Goal: Use online tool/utility: Utilize a website feature to perform a specific function

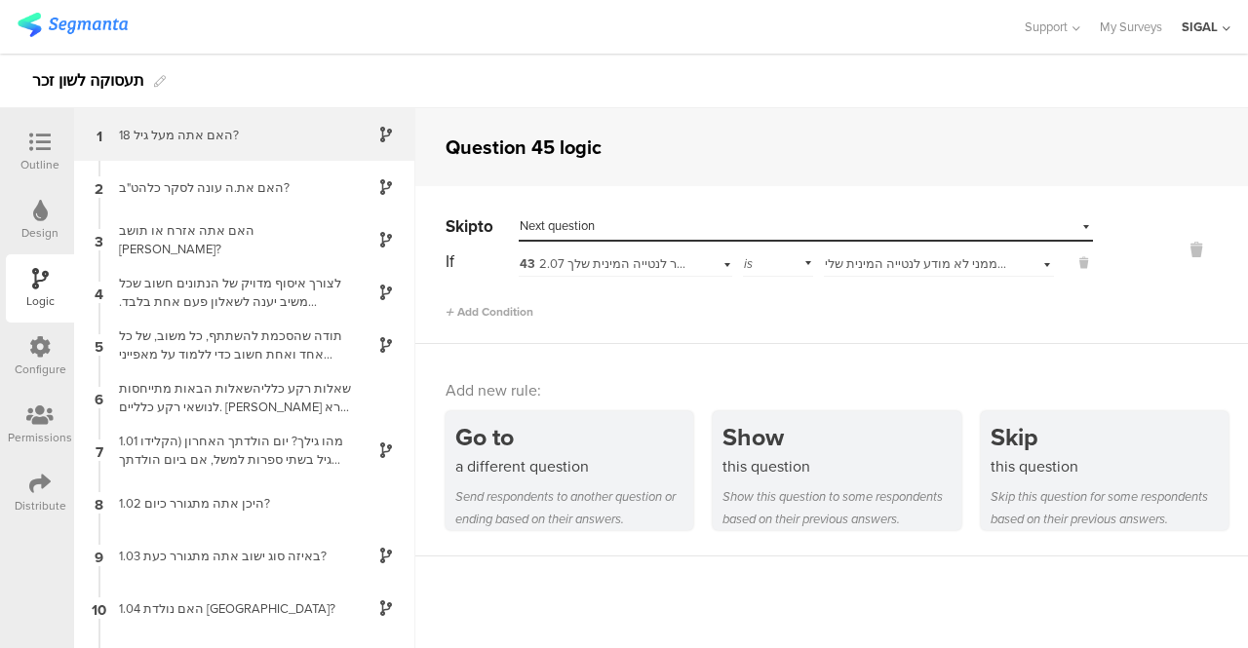
click at [189, 137] on div "האם אתה מעל גיל 18?" at bounding box center [229, 135] width 244 height 19
